Goal: Find specific page/section: Find specific page/section

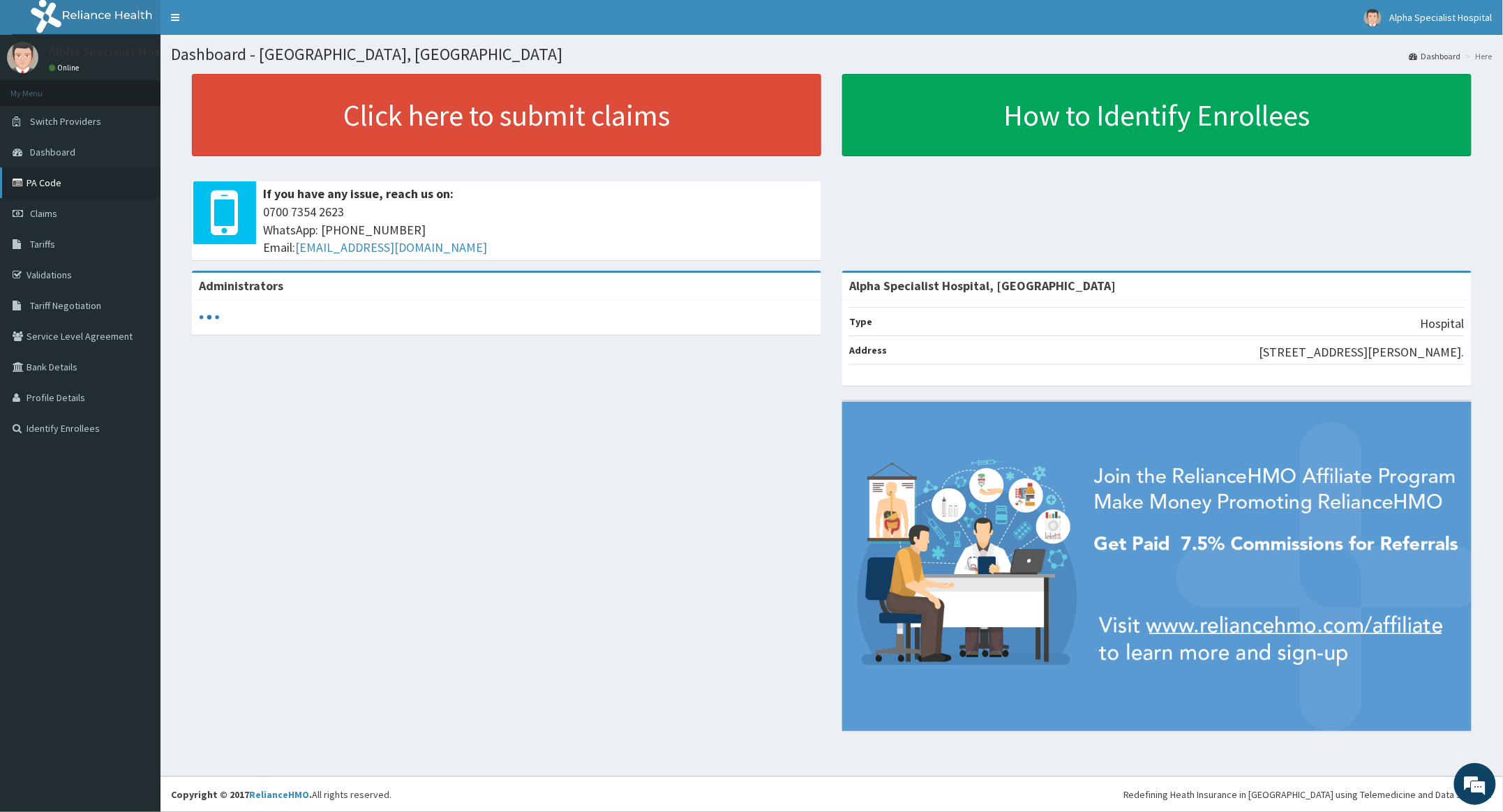
click at [42, 181] on link "PA Code" at bounding box center [80, 182] width 160 height 31
click at [43, 182] on link "PA Code" at bounding box center [80, 182] width 160 height 31
